Goal: Connect with others: Connect with others

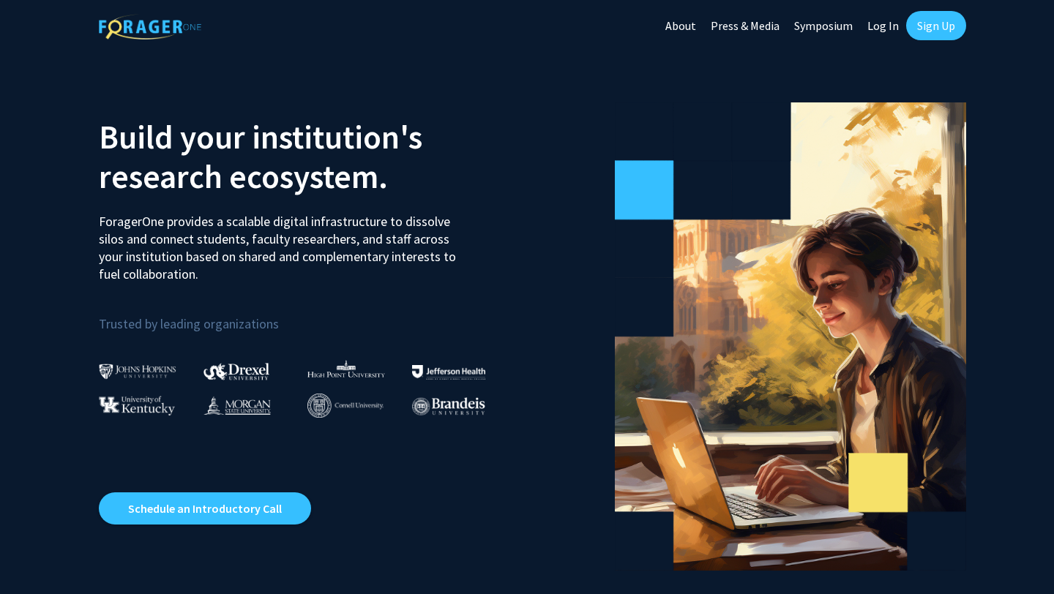
click at [890, 29] on link "Log In" at bounding box center [883, 25] width 46 height 51
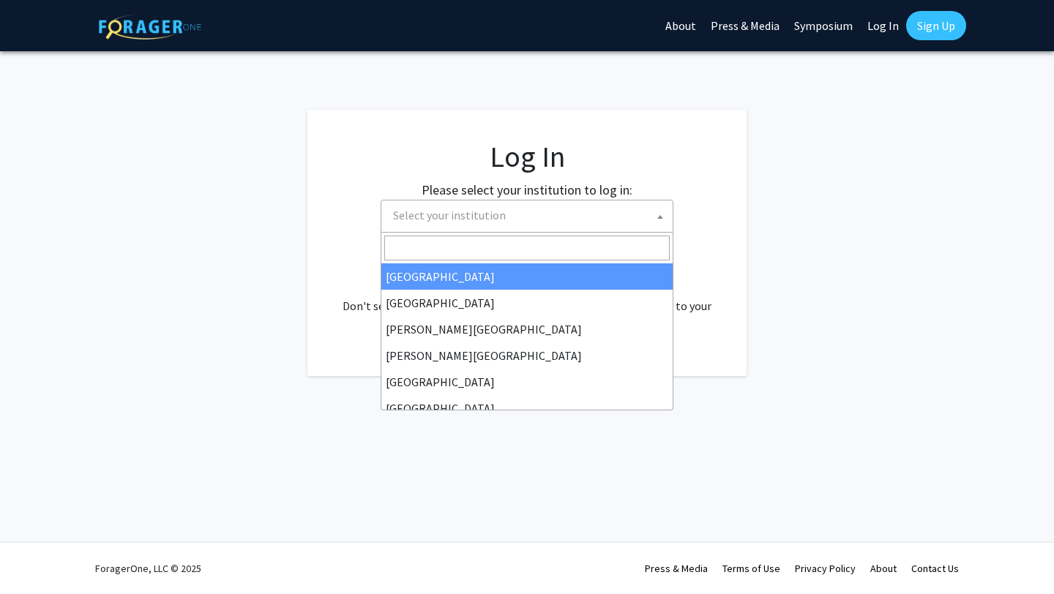
click at [554, 216] on span "Select your institution" at bounding box center [529, 215] width 285 height 30
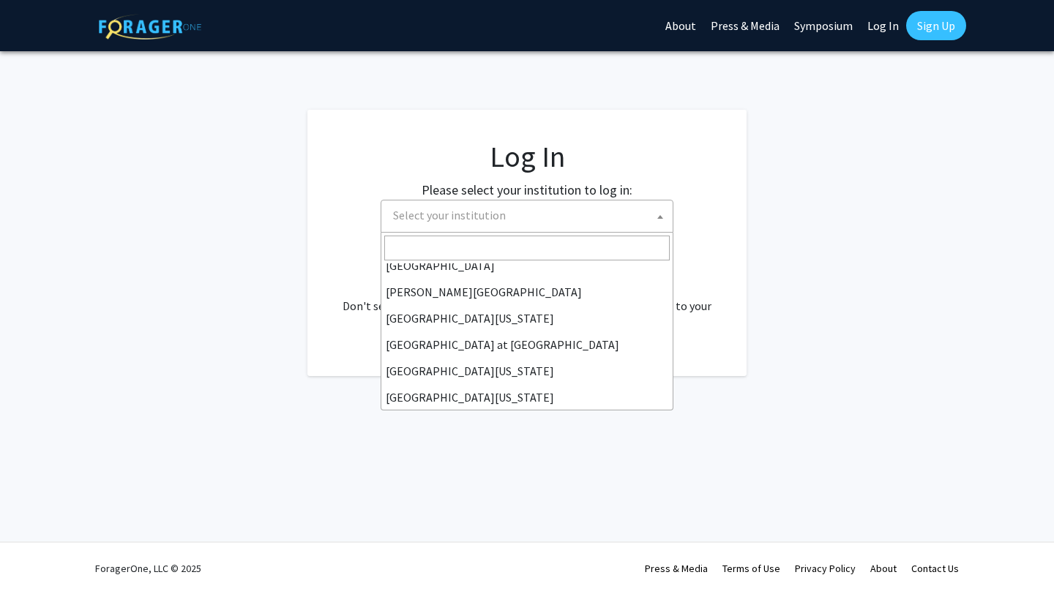
scroll to position [512, 0]
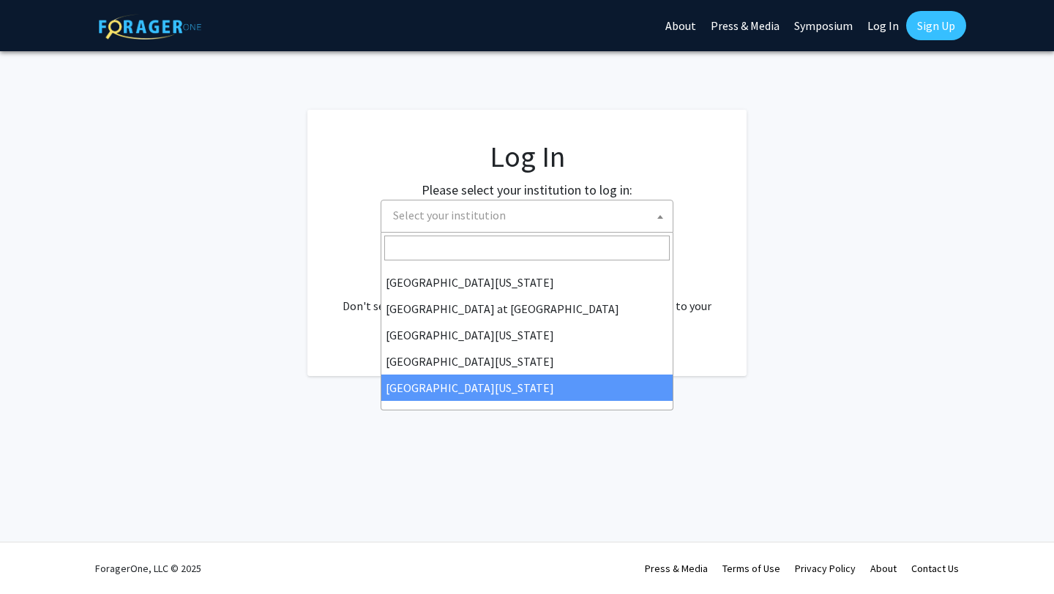
select select "33"
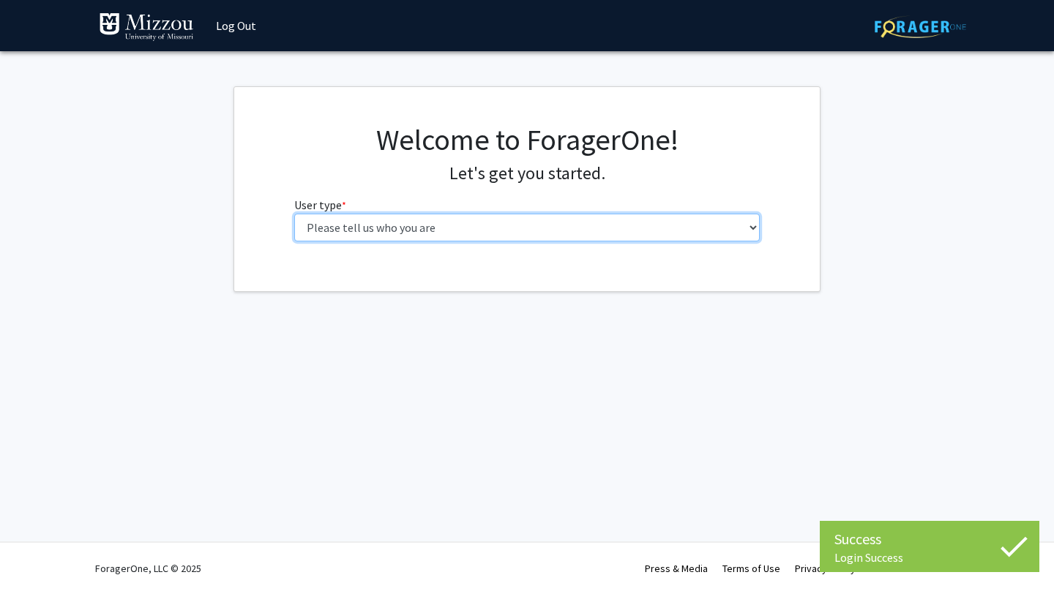
click at [536, 220] on select "Please tell us who you are Undergraduate Student Master's Student Doctoral Cand…" at bounding box center [527, 228] width 466 height 28
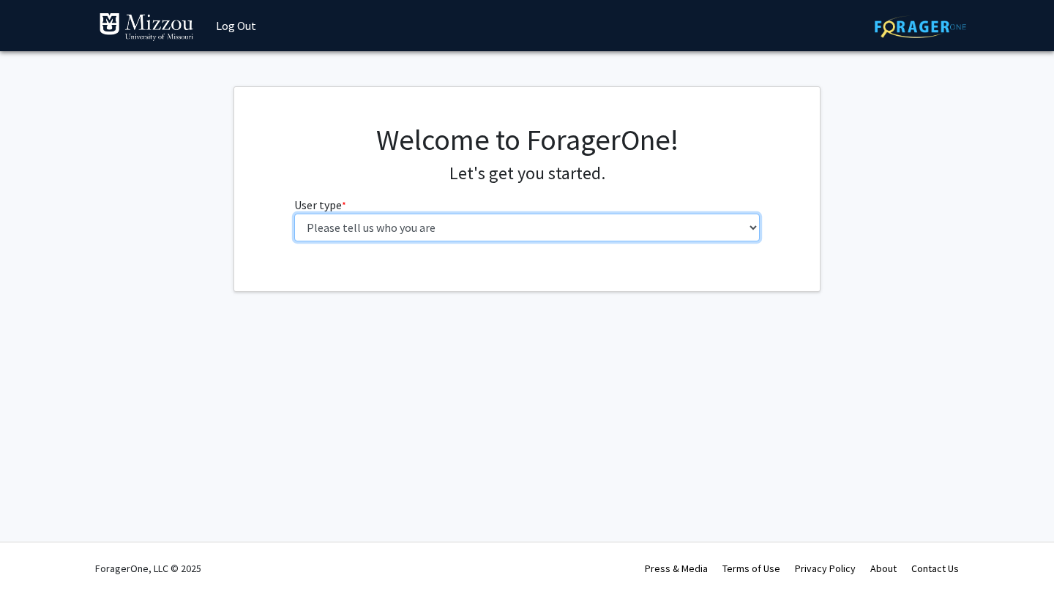
select select "1: undergrad"
click at [294, 214] on select "Please tell us who you are Undergraduate Student Master's Student Doctoral Cand…" at bounding box center [527, 228] width 466 height 28
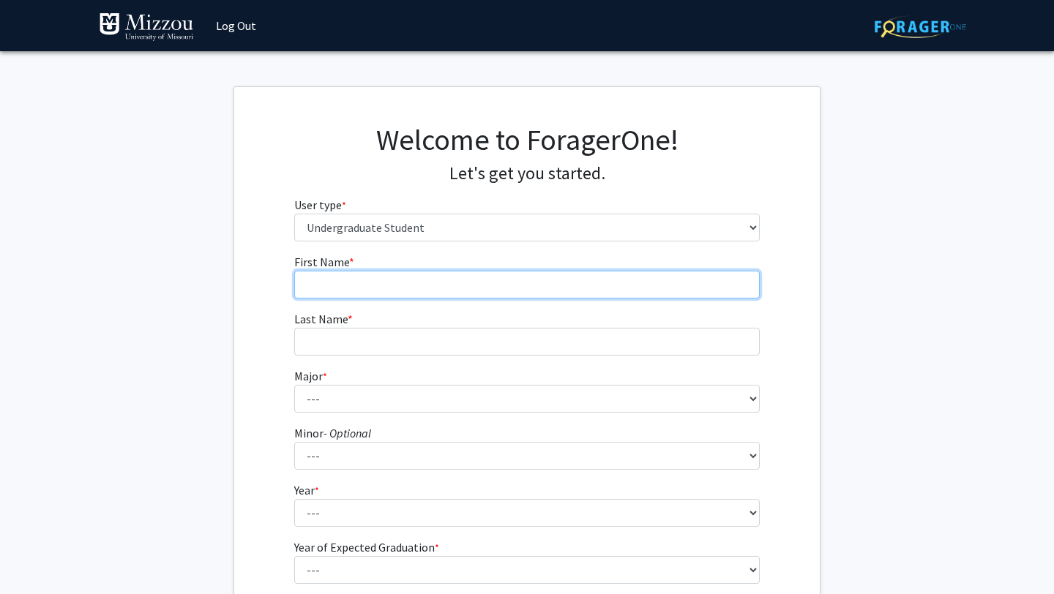
click at [543, 286] on input "First Name * required" at bounding box center [527, 285] width 466 height 28
type input "Ariana"
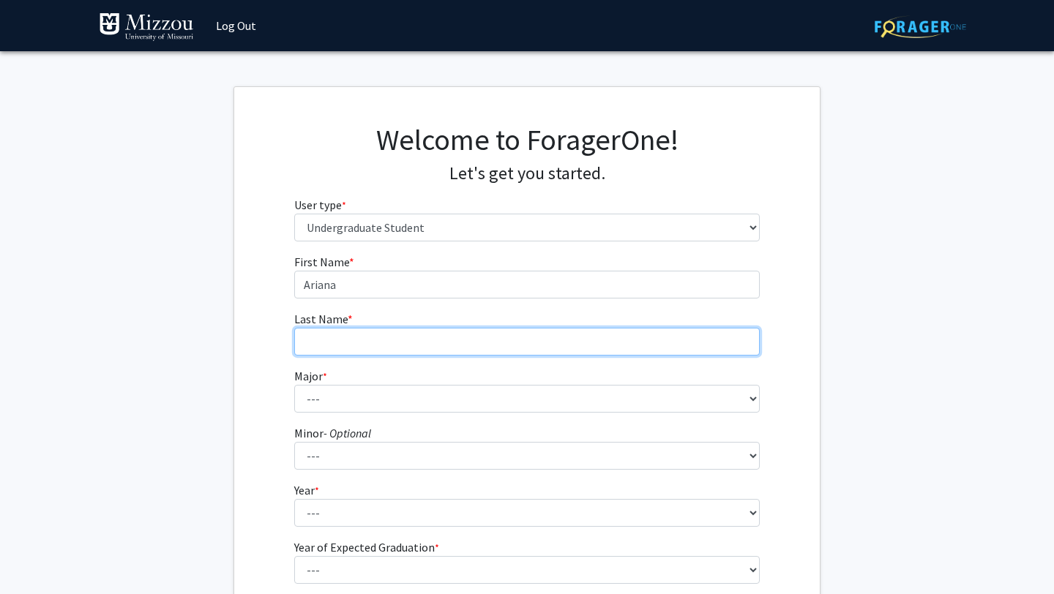
type input "Alvarez"
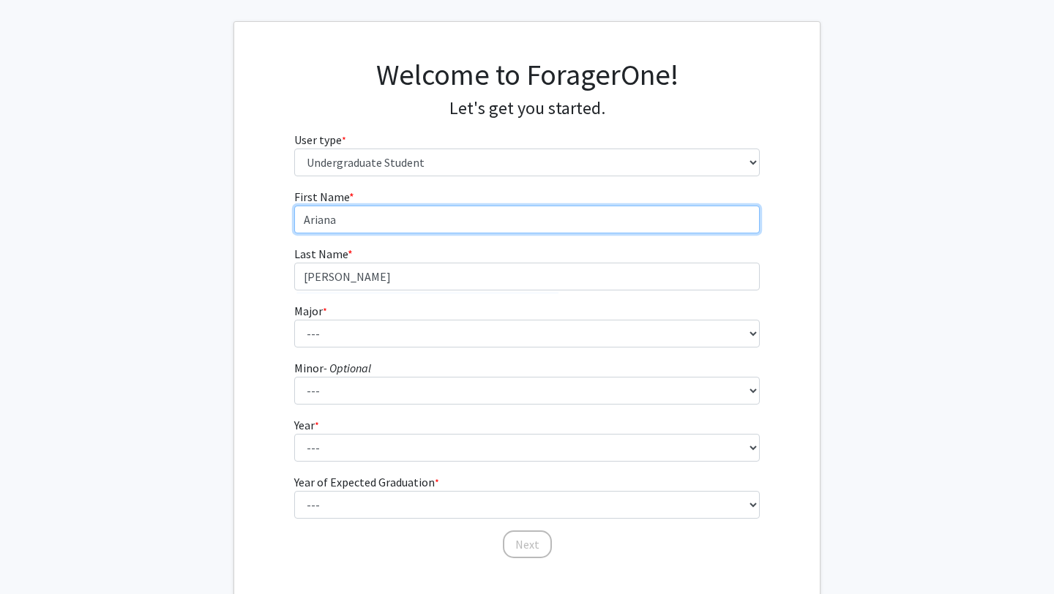
scroll to position [114, 0]
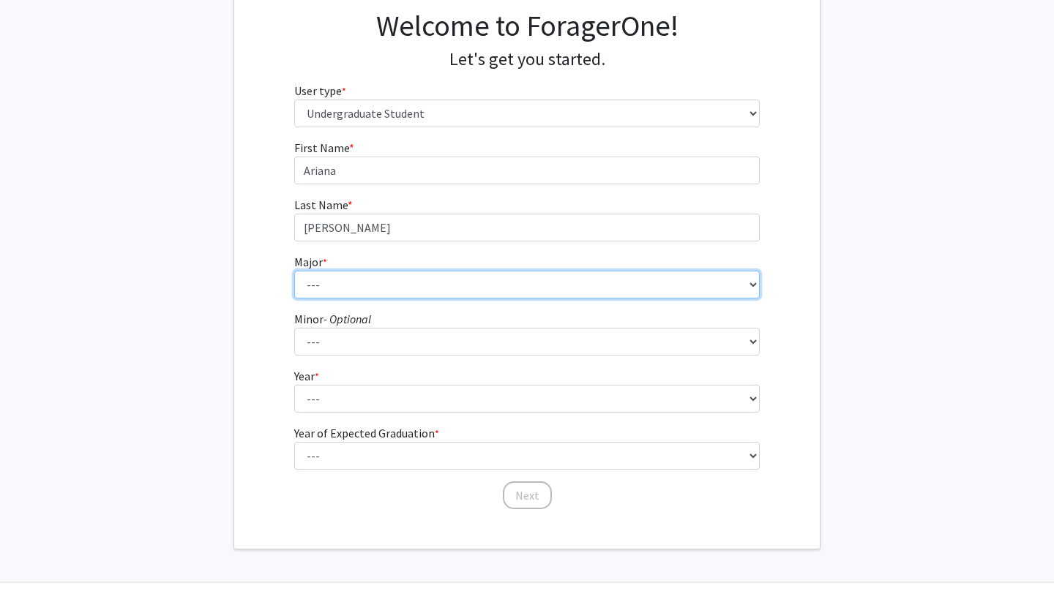
click at [494, 291] on select "--- Agribusiness Management Agricultural Education Agricultural Education: Comm…" at bounding box center [527, 285] width 466 height 28
select select "135: 2628"
click at [294, 271] on select "--- Agribusiness Management Agricultural Education Agricultural Education: Comm…" at bounding box center [527, 285] width 466 height 28
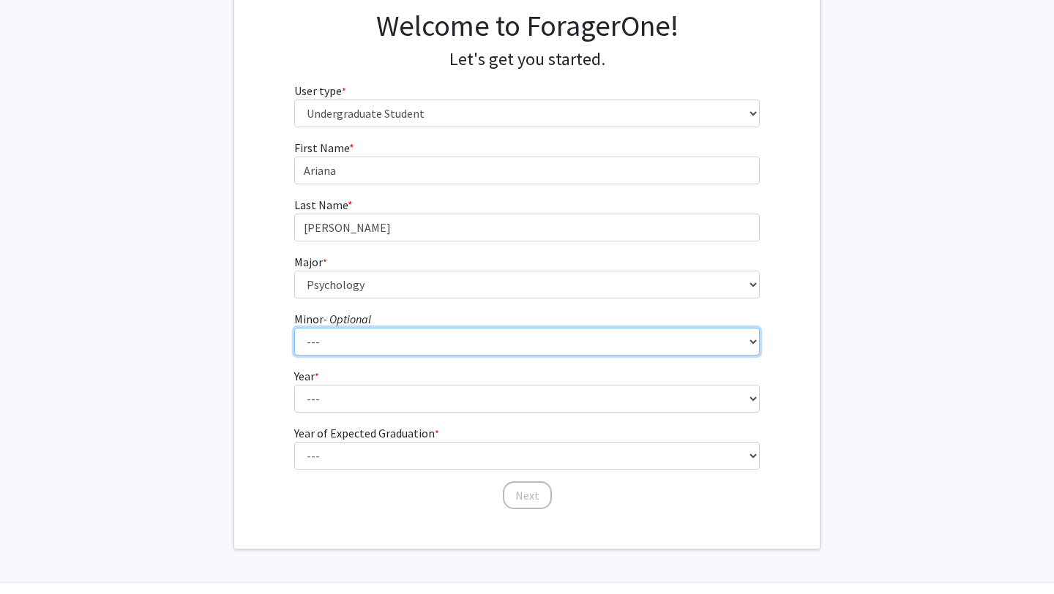
click at [425, 347] on select "--- Accountancy Aerospace Engineering Aerospace Studies Agribusiness Management…" at bounding box center [527, 342] width 466 height 28
select select "52: 2008"
click at [294, 328] on select "--- Accountancy Aerospace Engineering Aerospace Studies Agribusiness Management…" at bounding box center [527, 342] width 466 height 28
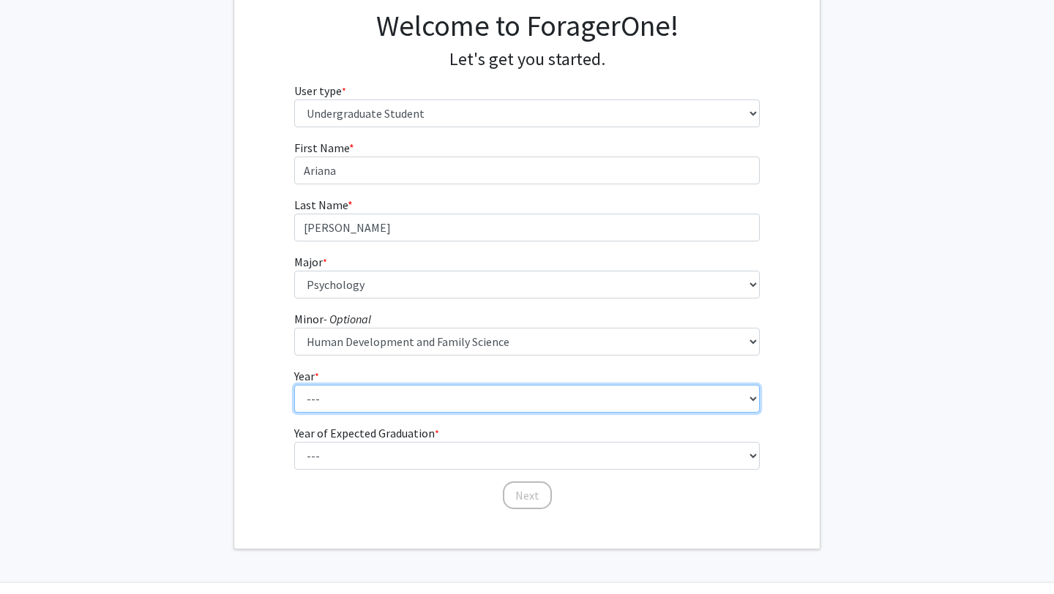
click at [459, 391] on select "--- First-year Sophomore Junior Senior Postbaccalaureate Certificate" at bounding box center [527, 399] width 466 height 28
select select "3: junior"
click at [294, 385] on select "--- First-year Sophomore Junior Senior Postbaccalaureate Certificate" at bounding box center [527, 399] width 466 height 28
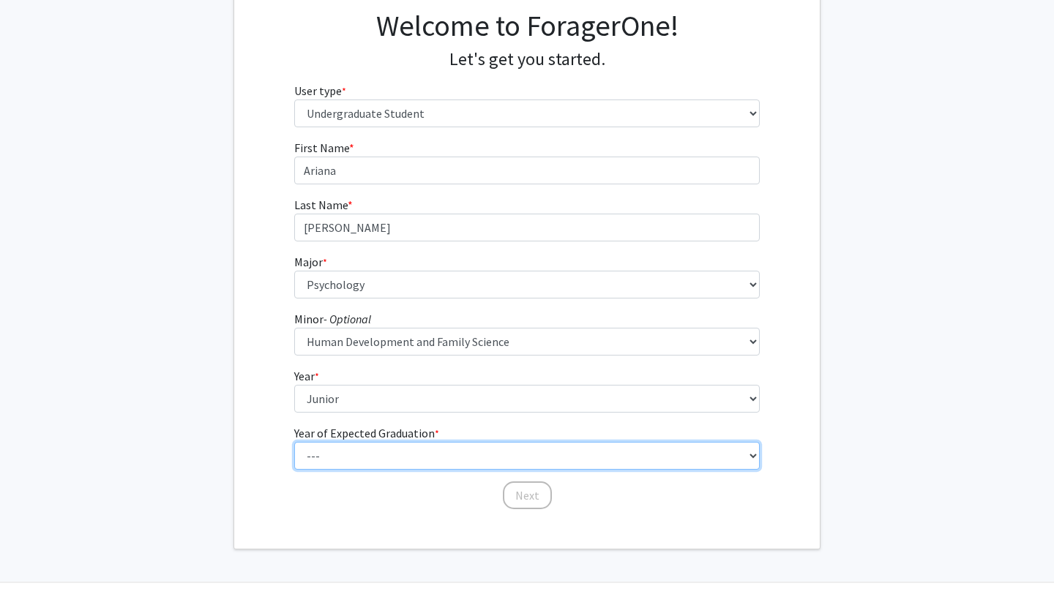
click at [448, 454] on select "--- 2025 2026 2027 2028 2029 2030 2031 2032 2033 2034" at bounding box center [527, 456] width 466 height 28
select select "3: 2027"
click at [294, 442] on select "--- 2025 2026 2027 2028 2029 2030 2031 2032 2033 2034" at bounding box center [527, 456] width 466 height 28
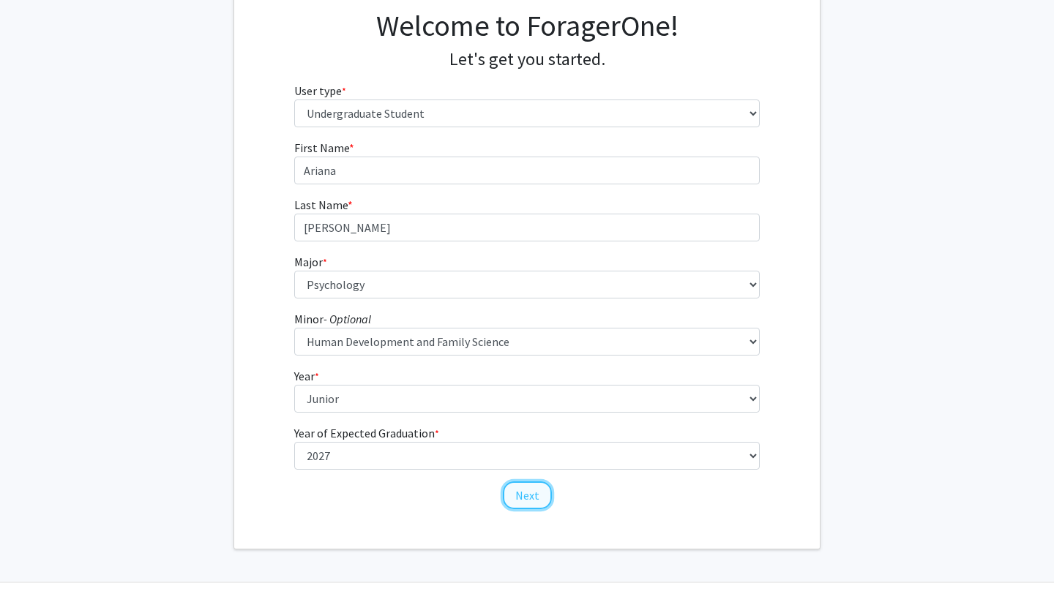
click at [529, 500] on button "Next" at bounding box center [527, 495] width 49 height 28
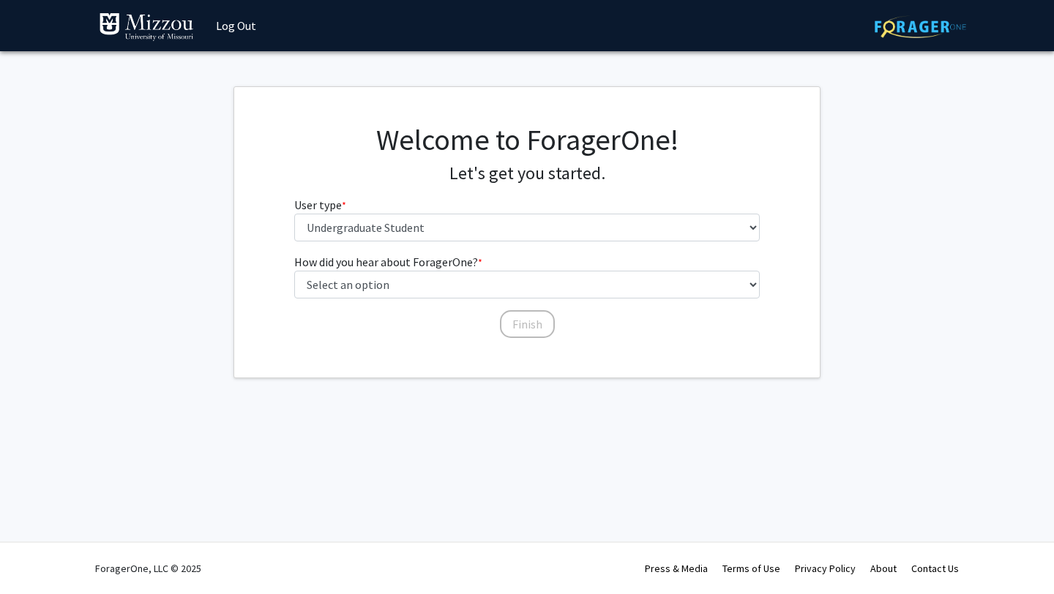
scroll to position [0, 0]
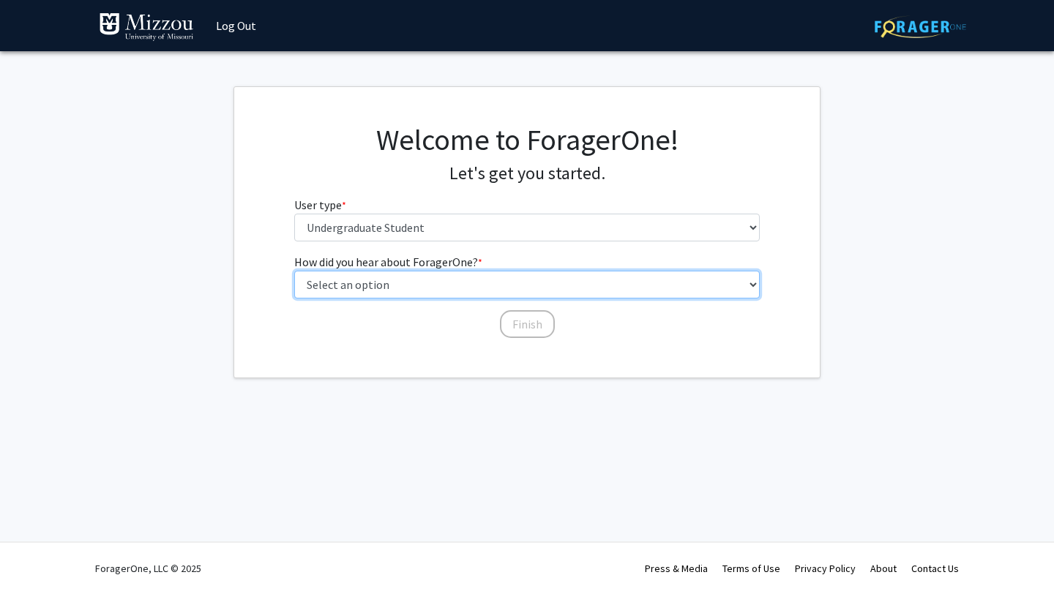
click at [509, 286] on select "Select an option Peer/student recommendation Faculty/staff recommendation Unive…" at bounding box center [527, 285] width 466 height 28
select select "5: other"
click at [294, 271] on select "Select an option Peer/student recommendation Faculty/staff recommendation Unive…" at bounding box center [527, 285] width 466 height 28
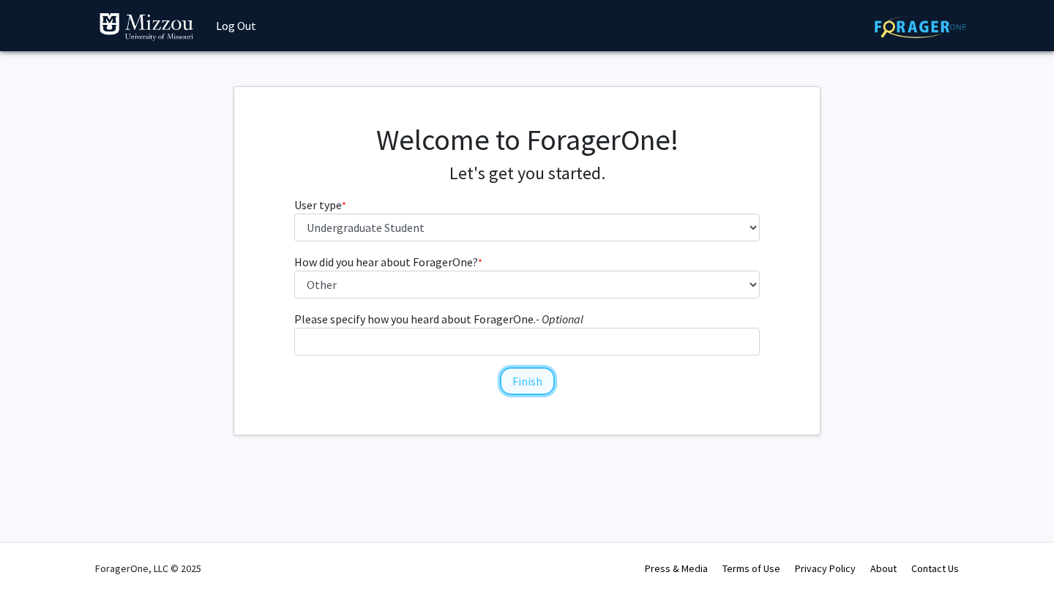
click at [522, 381] on button "Finish" at bounding box center [527, 381] width 55 height 28
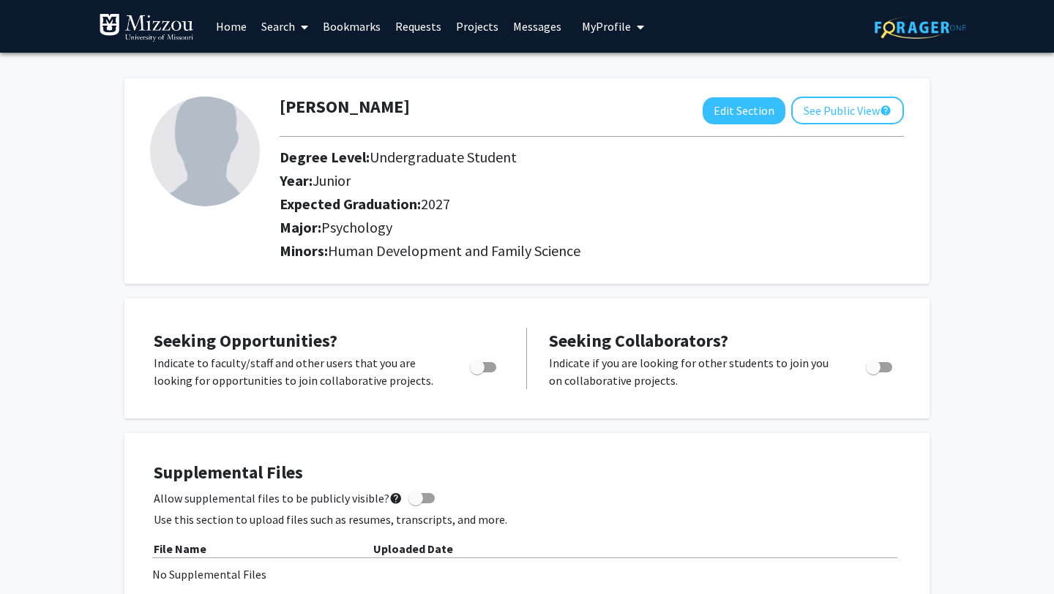
click at [290, 33] on link "Search" at bounding box center [284, 26] width 61 height 51
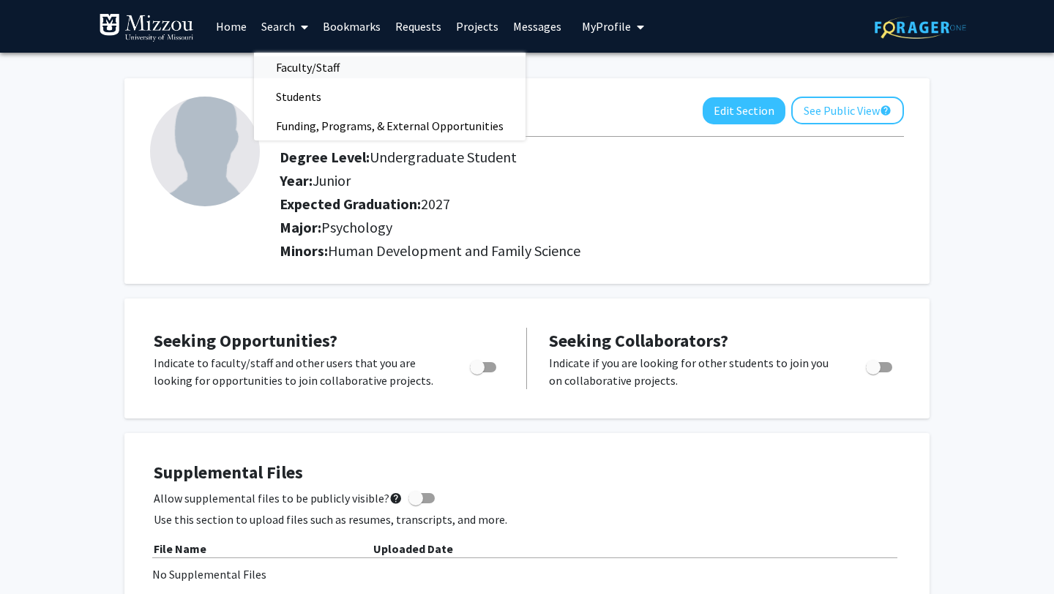
click at [304, 63] on span "Faculty/Staff" at bounding box center [308, 67] width 108 height 29
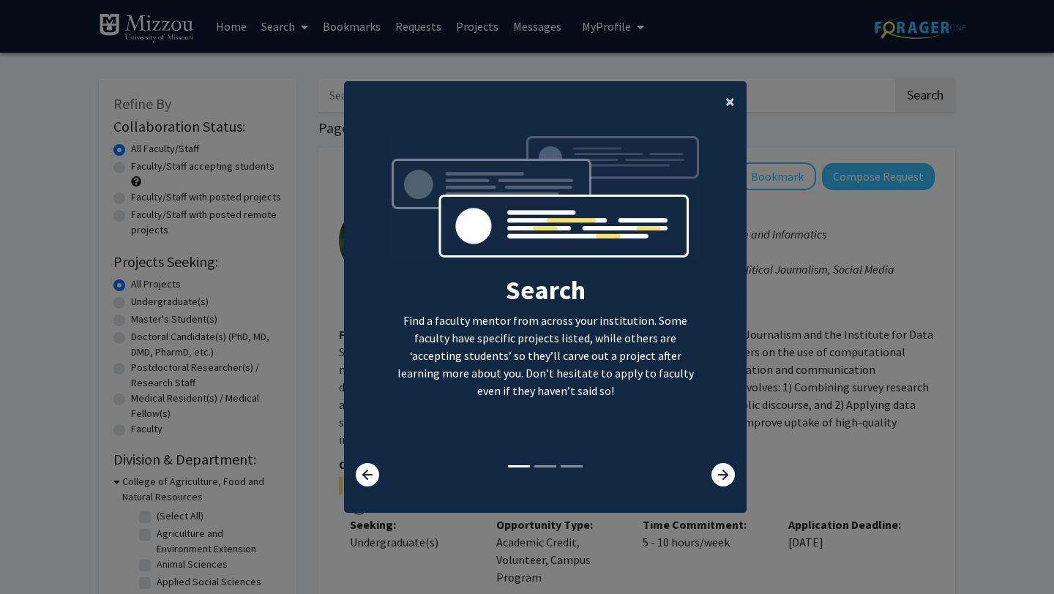
click at [727, 88] on button "×" at bounding box center [729, 101] width 33 height 41
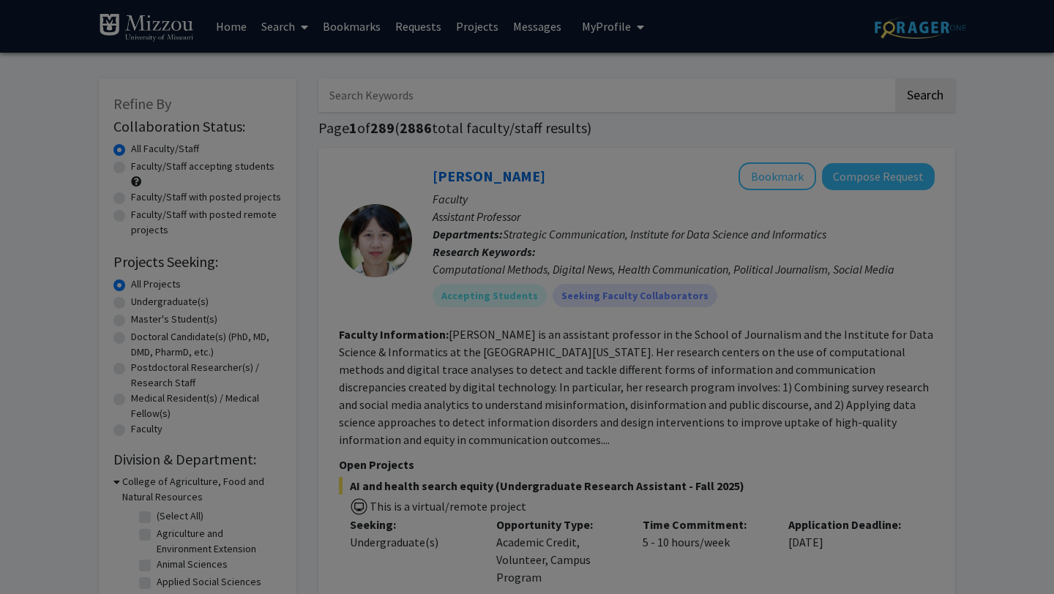
click at [727, 100] on div "Search Find a faculty mentor from across your institution. Some faculty have sp…" at bounding box center [545, 172] width 402 height 376
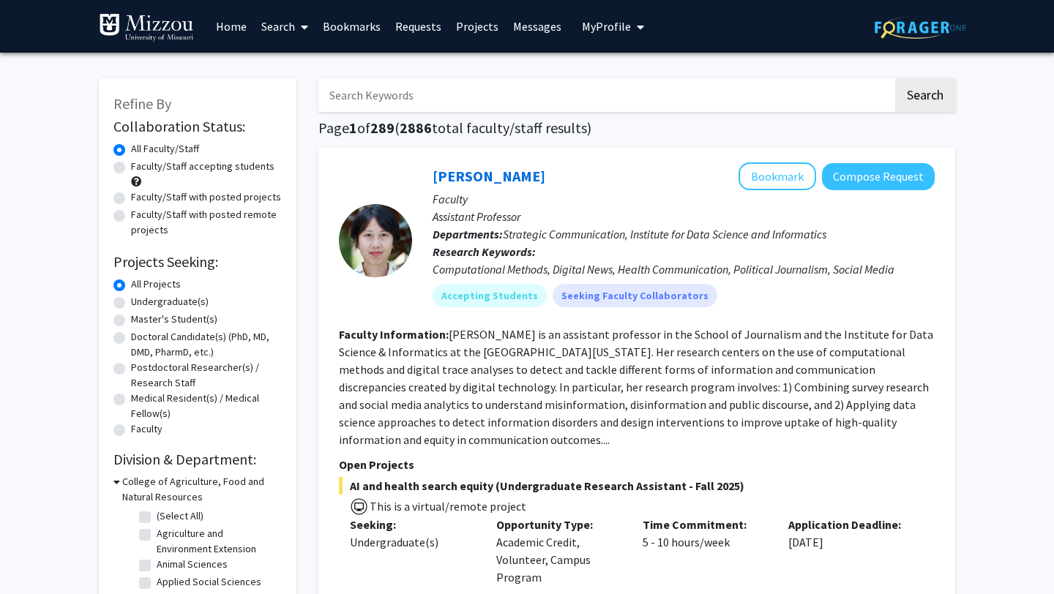
click at [552, 104] on input "Search Keywords" at bounding box center [605, 95] width 574 height 34
type input "dr ellis-kalton"
click at [895, 78] on button "Search" at bounding box center [925, 95] width 60 height 34
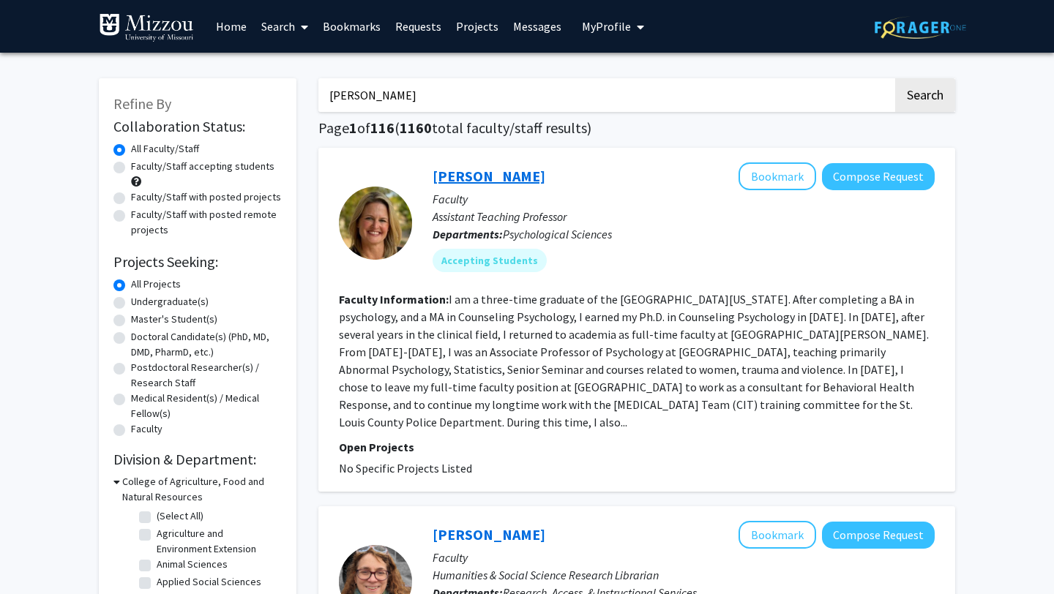
click at [449, 179] on link "Carrie Ellis-Kalton" at bounding box center [488, 176] width 113 height 18
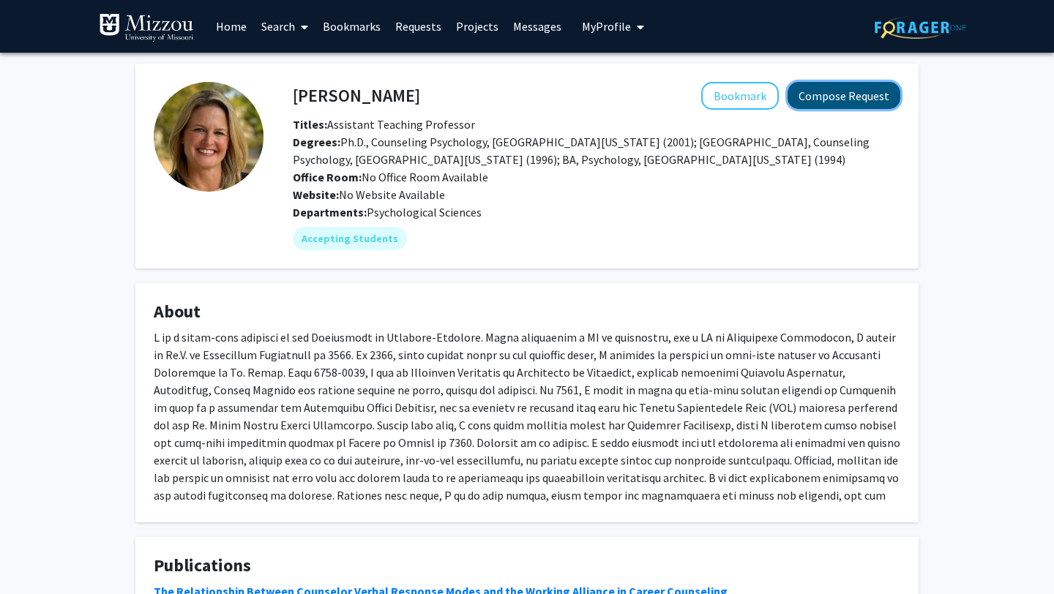
click at [830, 92] on button "Compose Request" at bounding box center [843, 95] width 113 height 27
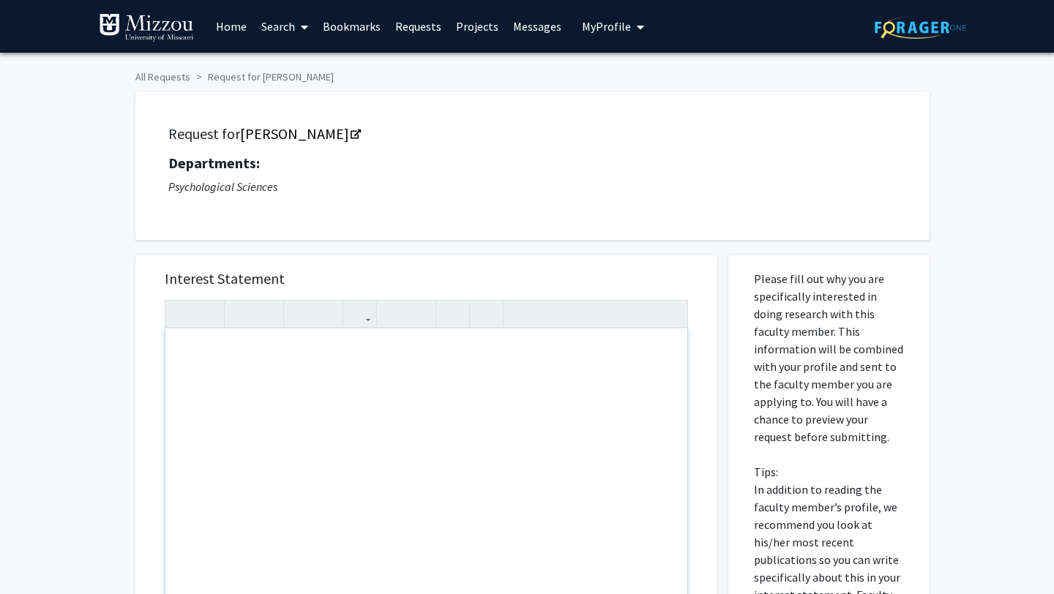
click at [236, 354] on div "Note to users with screen readers: Please press Alt+0 or Option+0 to deactivate…" at bounding box center [426, 496] width 522 height 335
type textarea "f"
type textarea "For Psychology 1030!"
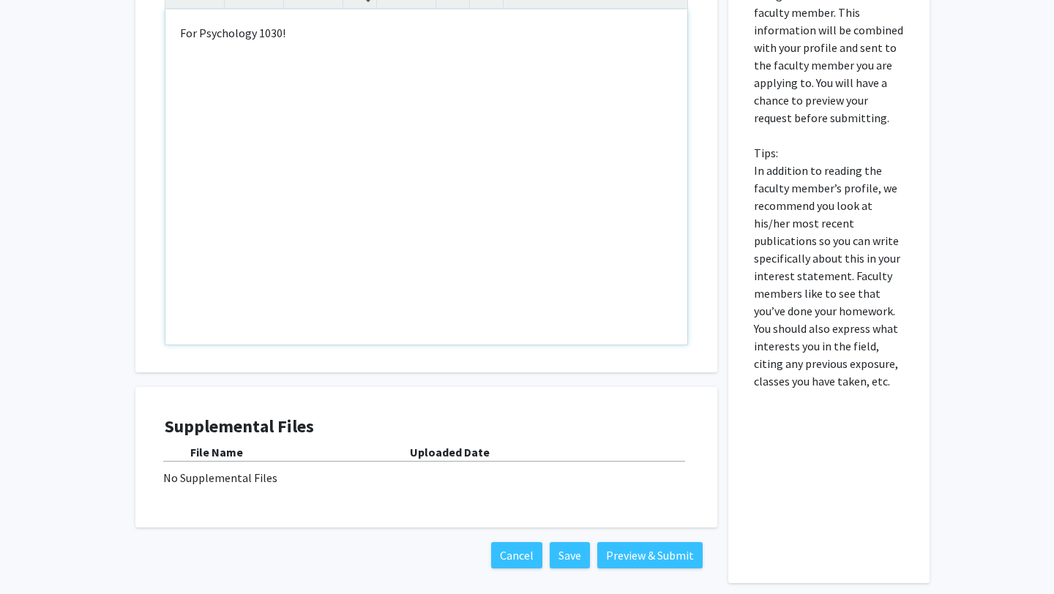
scroll to position [385, 0]
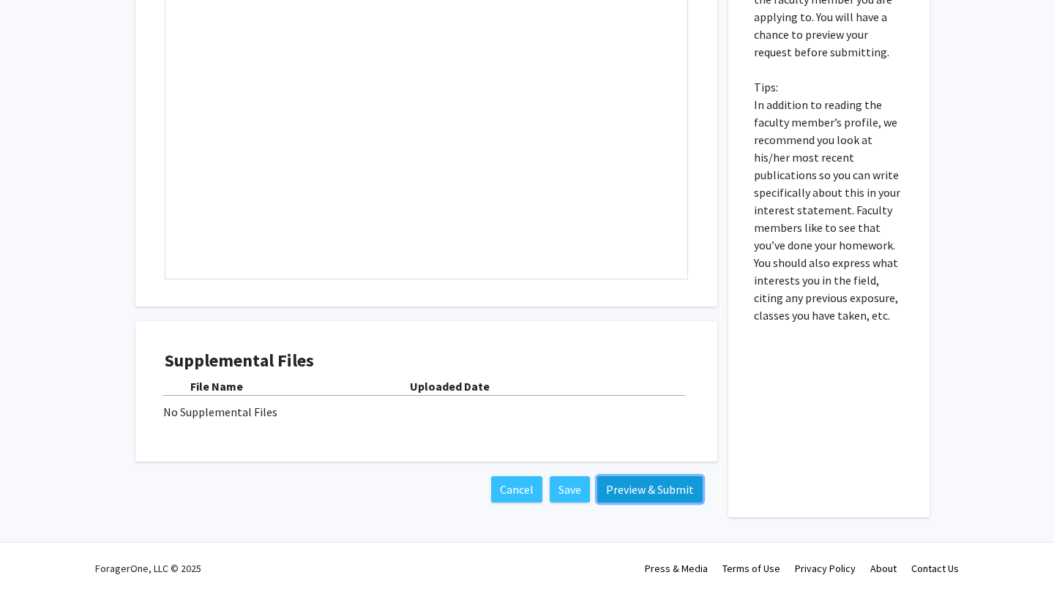
click at [639, 493] on button "Preview & Submit" at bounding box center [649, 489] width 105 height 26
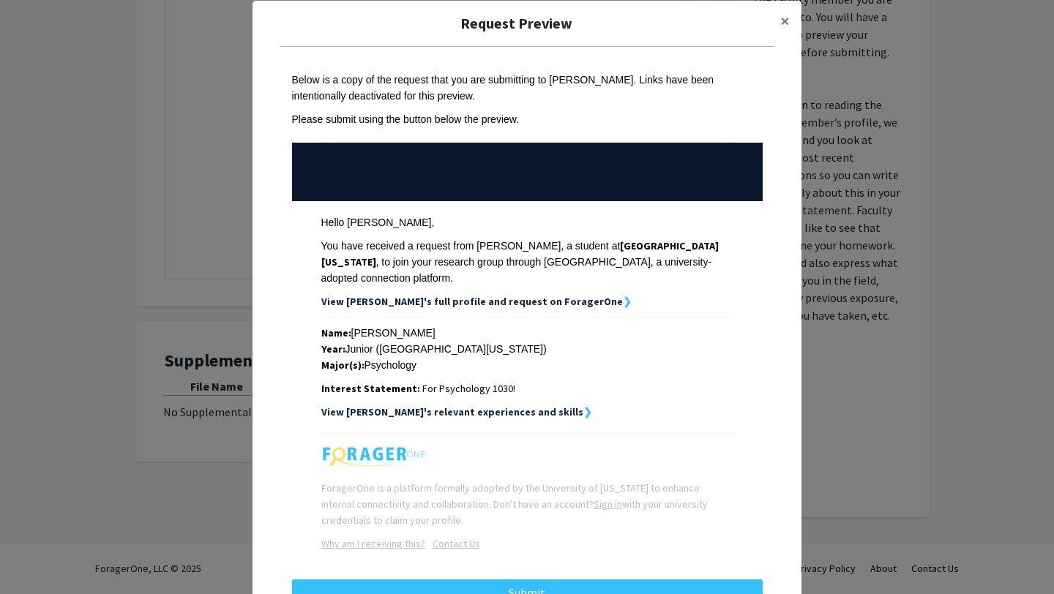
scroll to position [69, 0]
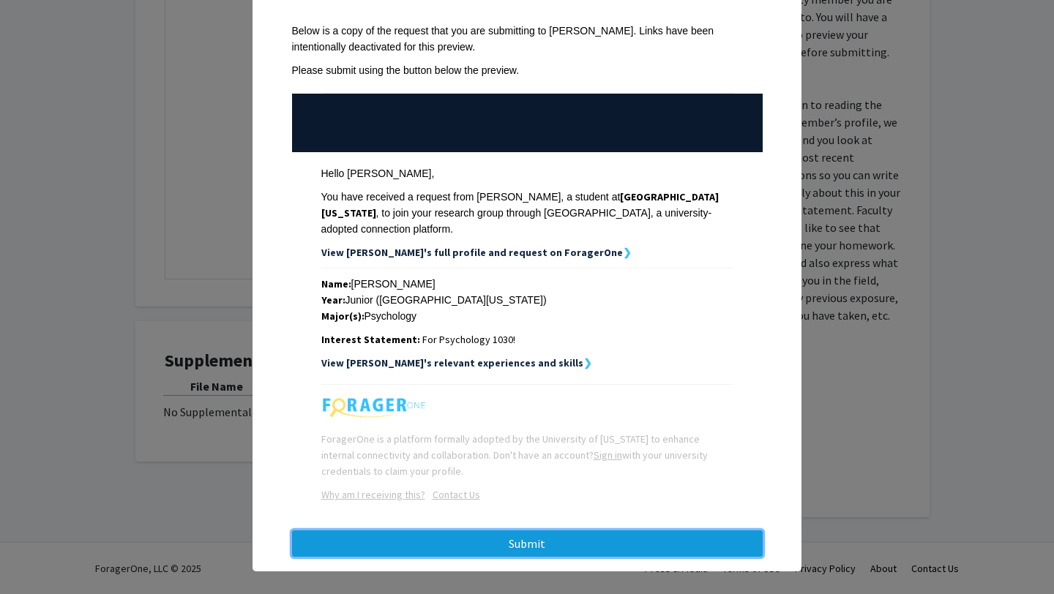
click at [520, 534] on button "Submit" at bounding box center [527, 543] width 470 height 26
